Goal: Task Accomplishment & Management: Complete application form

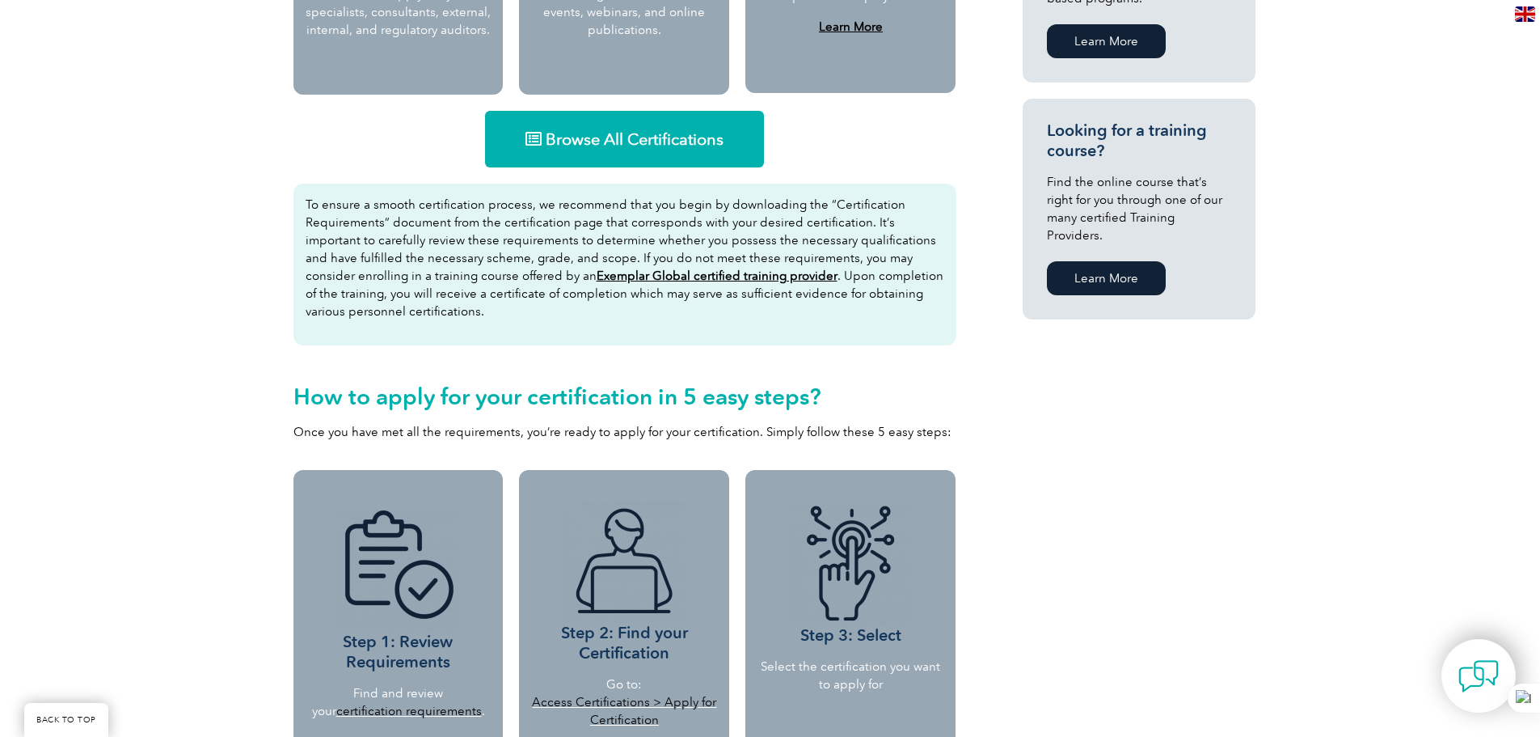
scroll to position [970, 0]
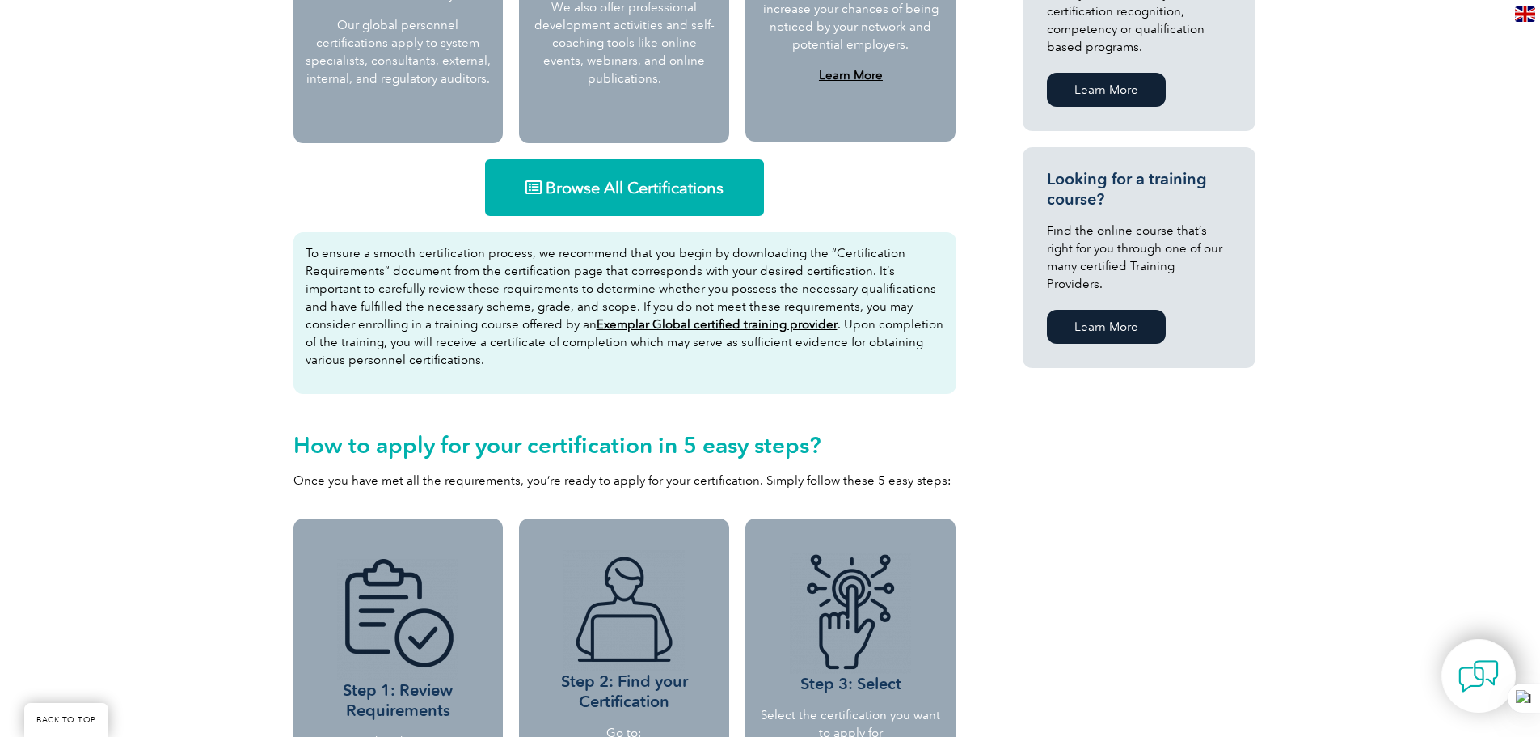
click at [620, 187] on span "Browse All Certifications" at bounding box center [635, 187] width 178 height 16
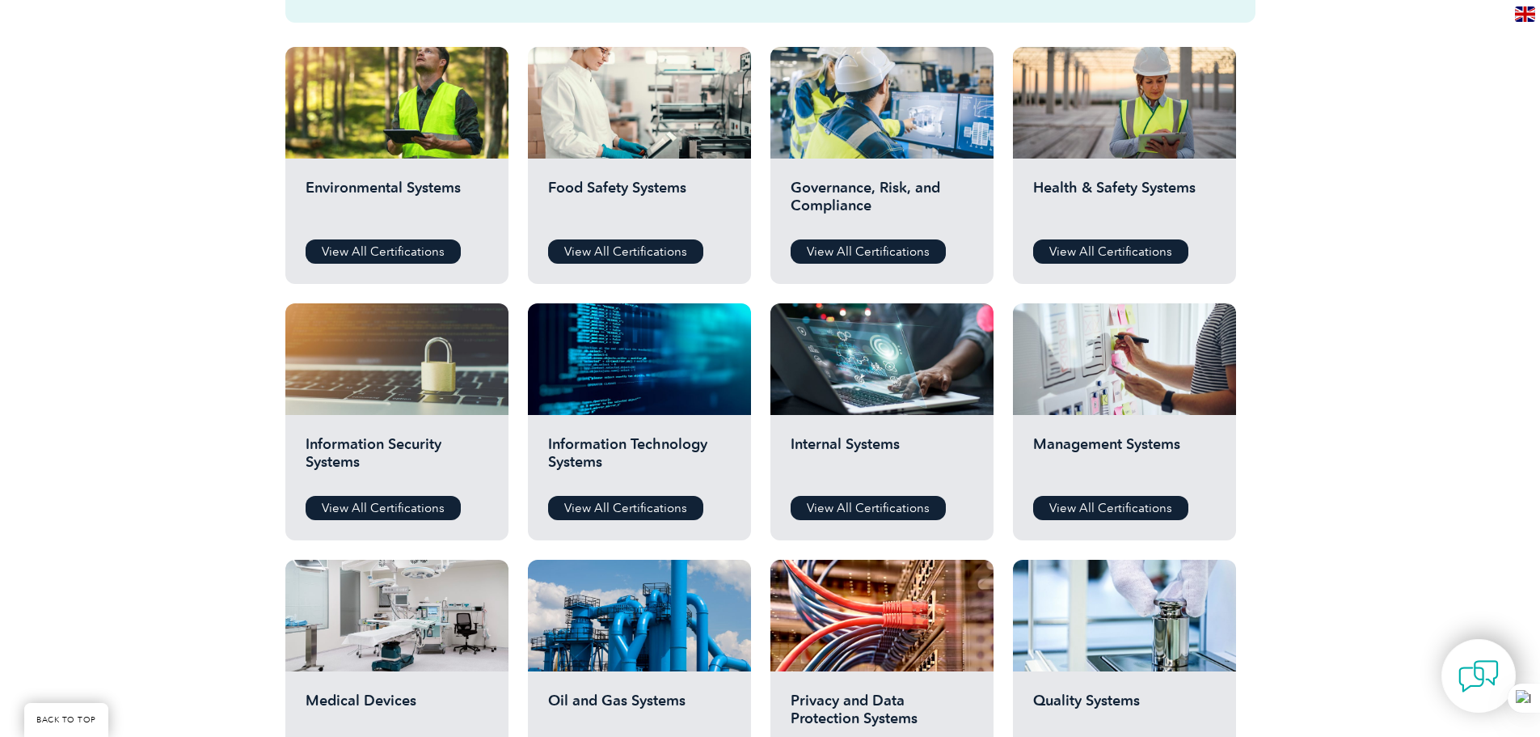
scroll to position [647, 0]
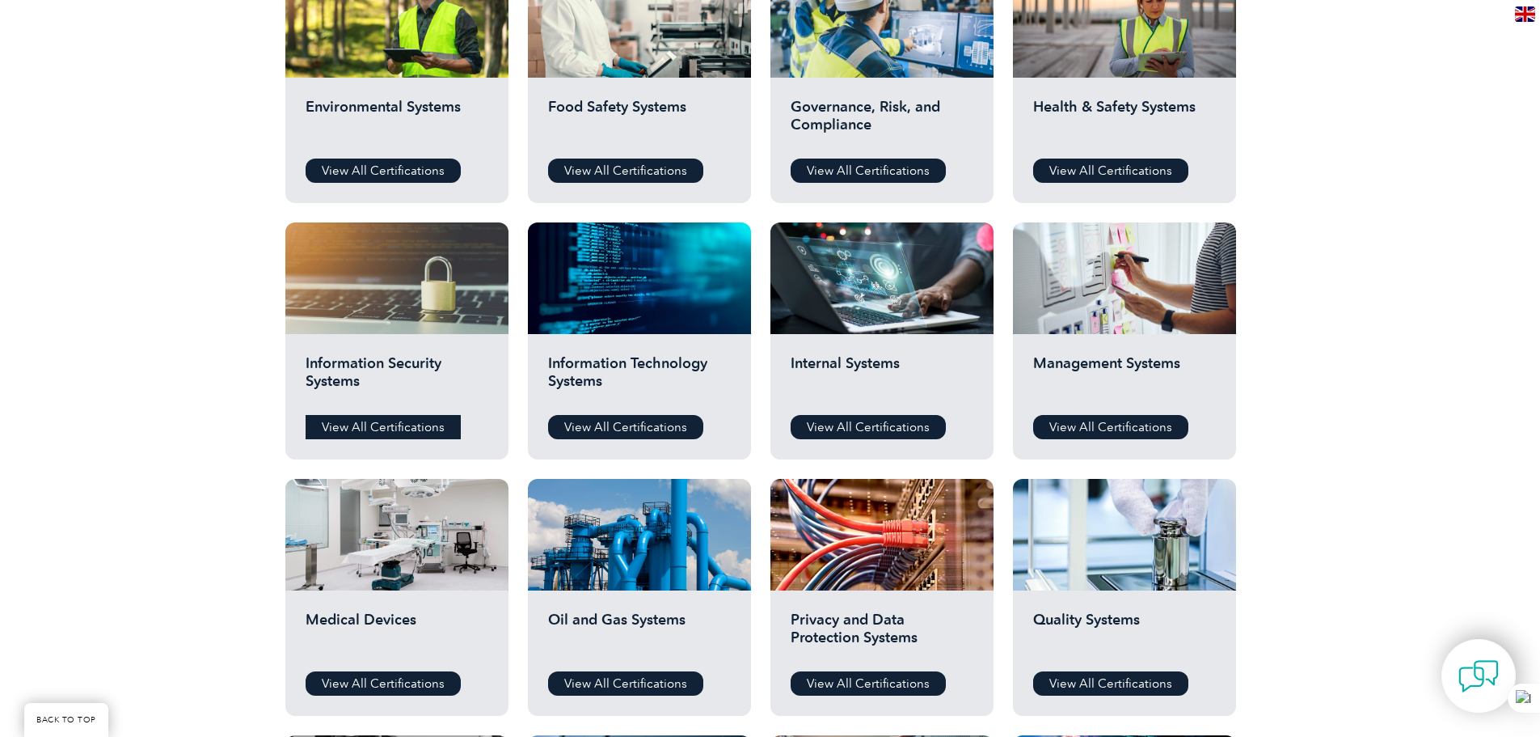
click at [376, 421] on link "View All Certifications" at bounding box center [383, 427] width 155 height 24
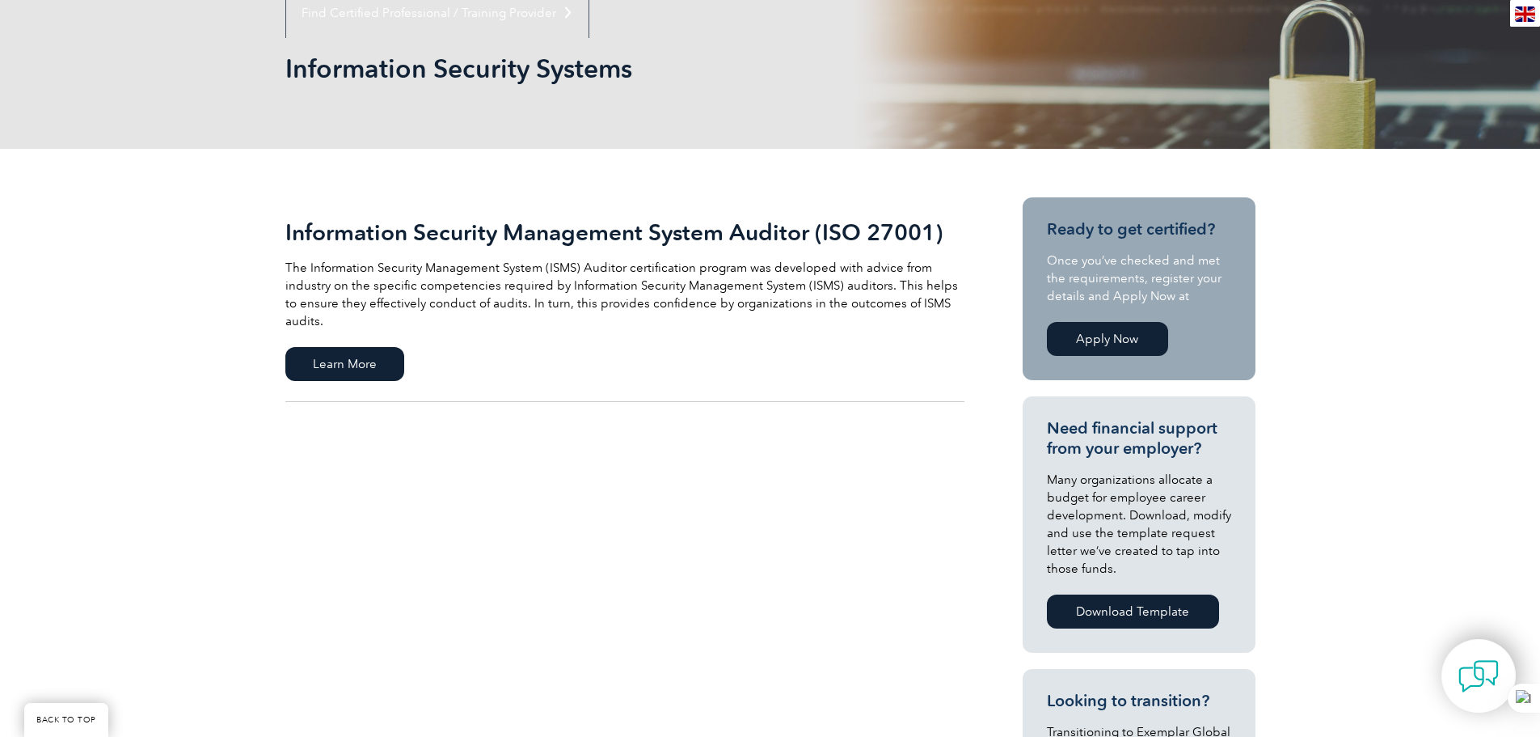
scroll to position [243, 0]
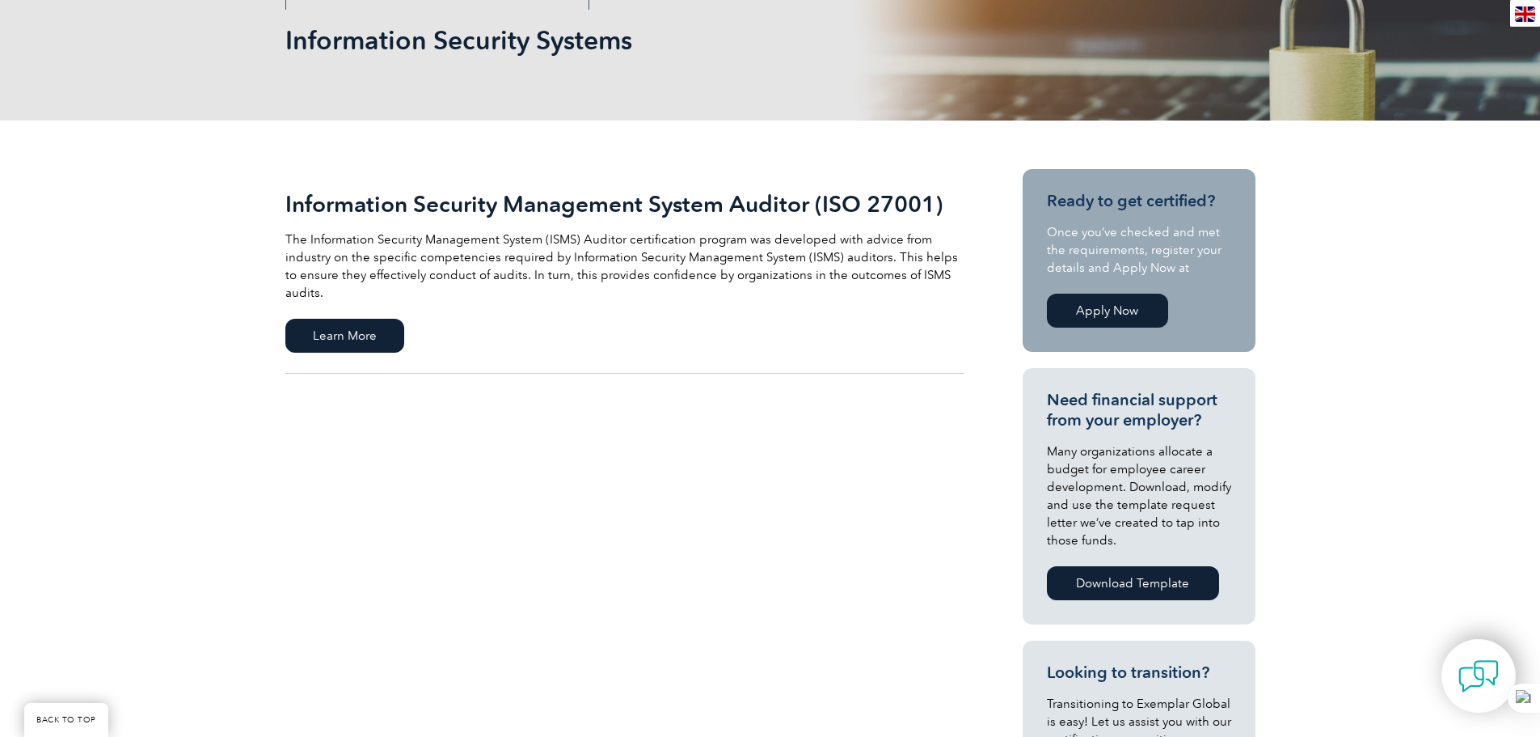
click at [1109, 299] on link "Apply Now" at bounding box center [1107, 311] width 121 height 34
